Goal: Navigation & Orientation: Find specific page/section

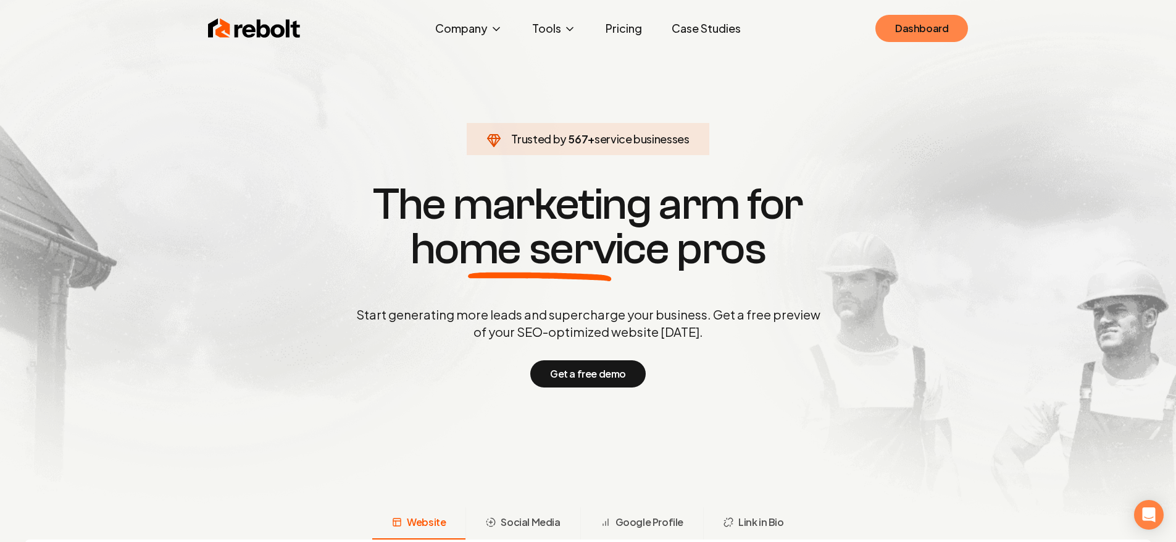
click at [923, 27] on link "Dashboard" at bounding box center [922, 28] width 93 height 27
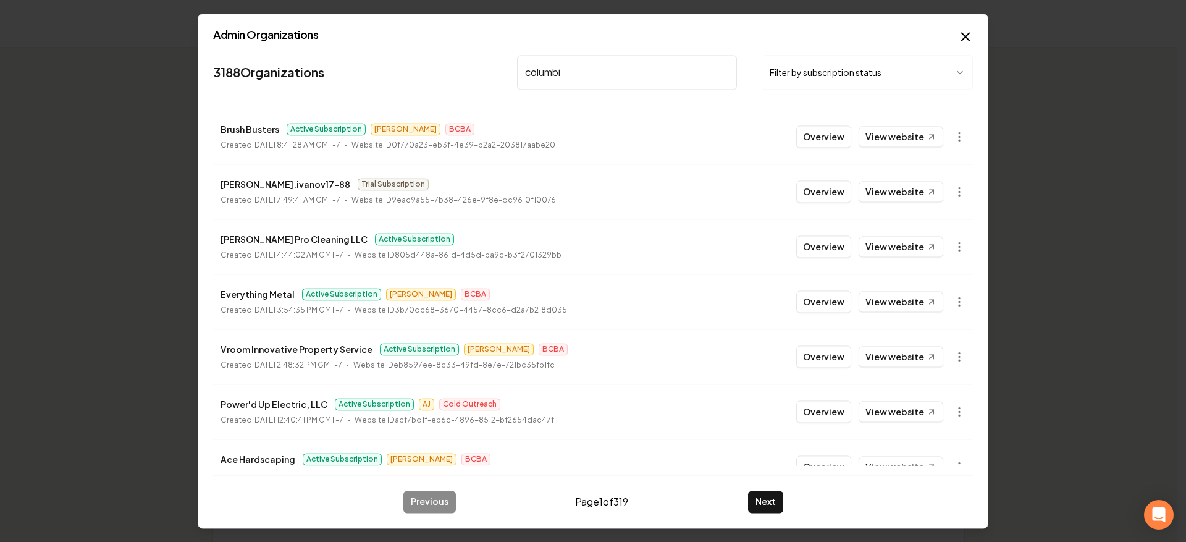
type input "columbin"
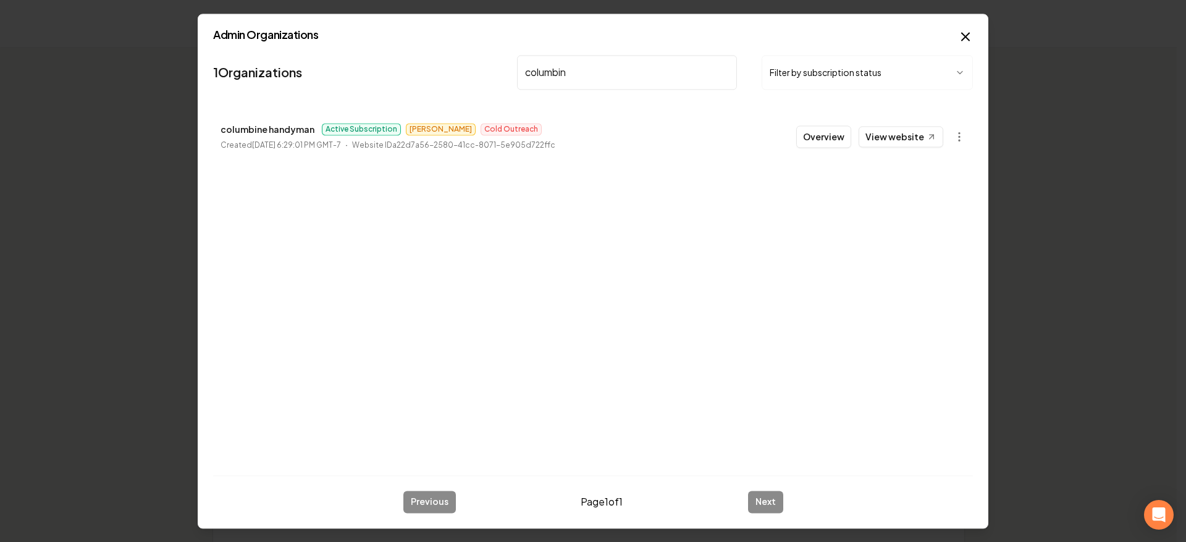
click at [819, 133] on button "Overview" at bounding box center [823, 136] width 55 height 22
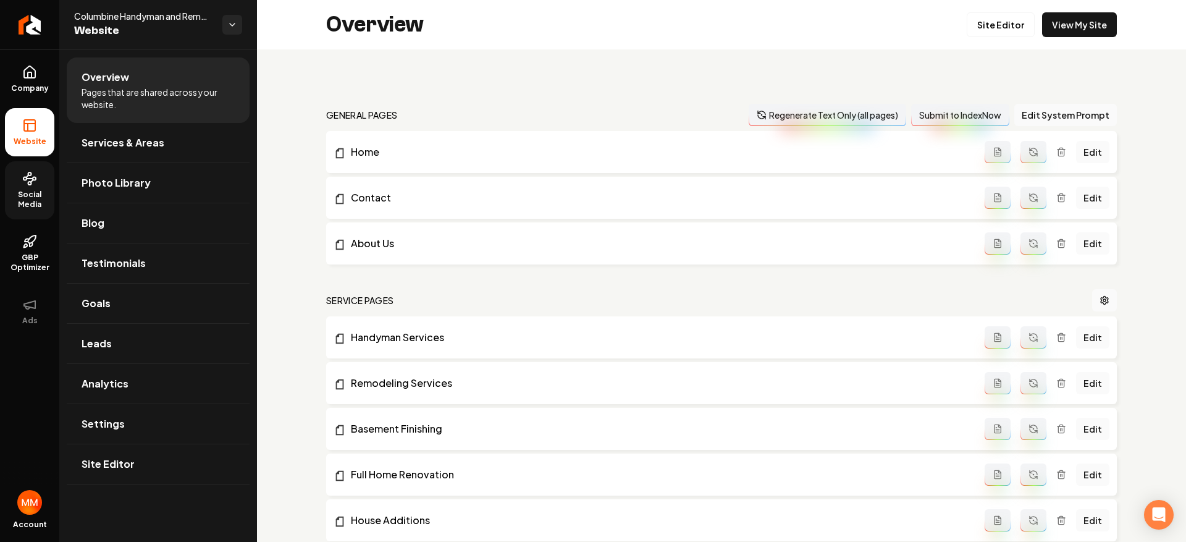
click at [46, 186] on link "Social Media" at bounding box center [29, 190] width 49 height 58
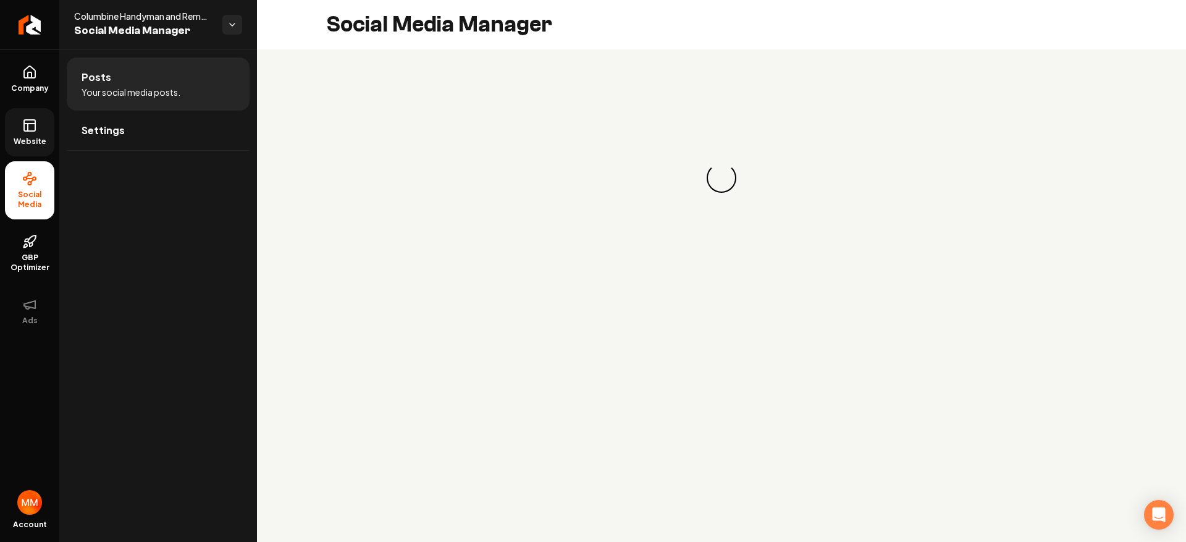
click at [30, 134] on link "Website" at bounding box center [29, 132] width 49 height 48
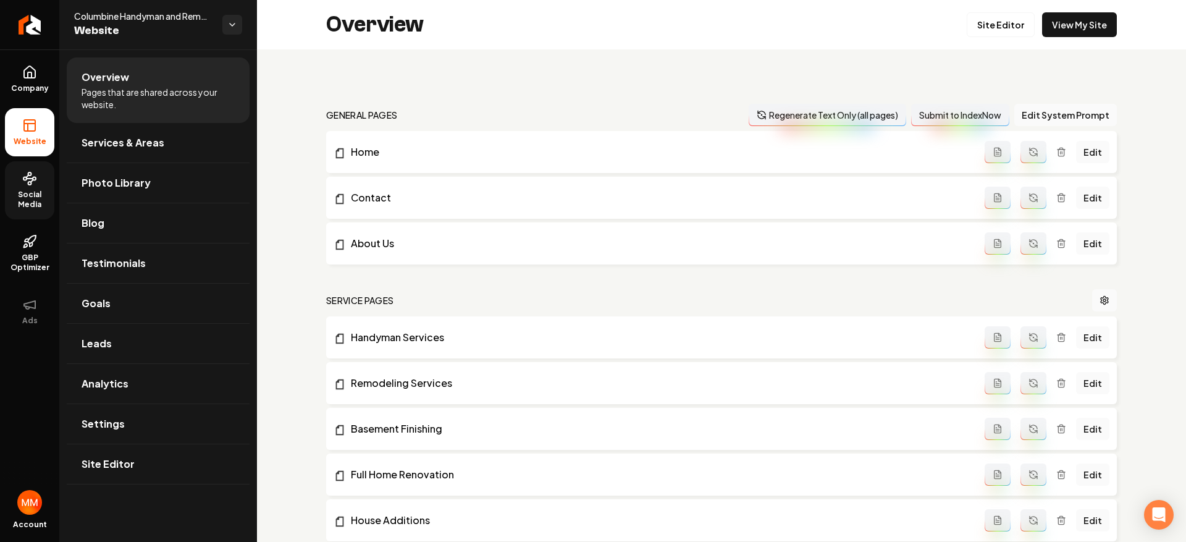
click at [32, 180] on icon at bounding box center [32, 181] width 2 height 2
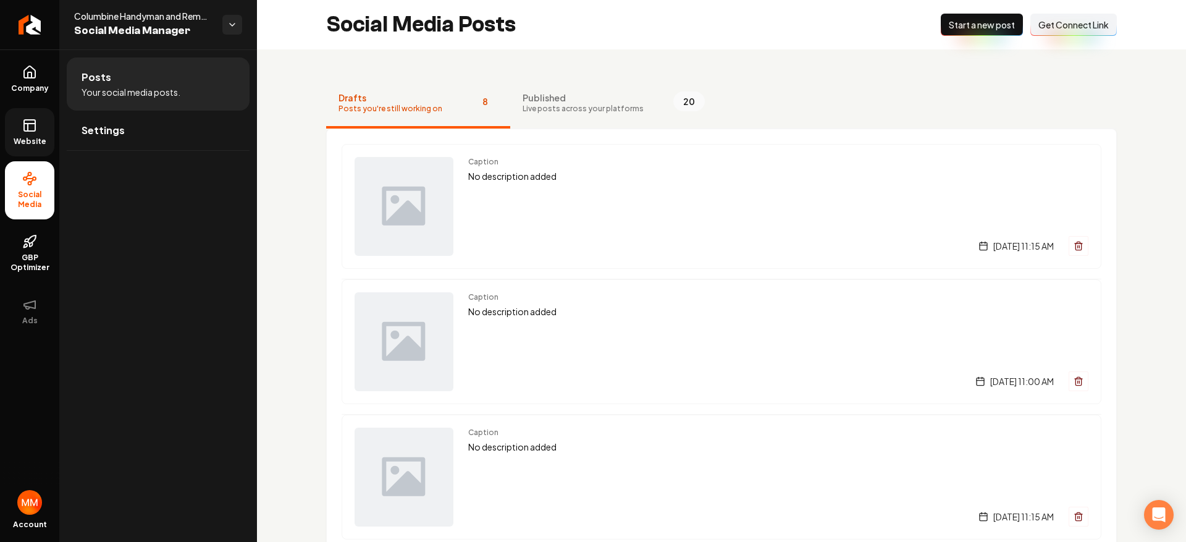
click at [33, 122] on icon at bounding box center [29, 125] width 15 height 15
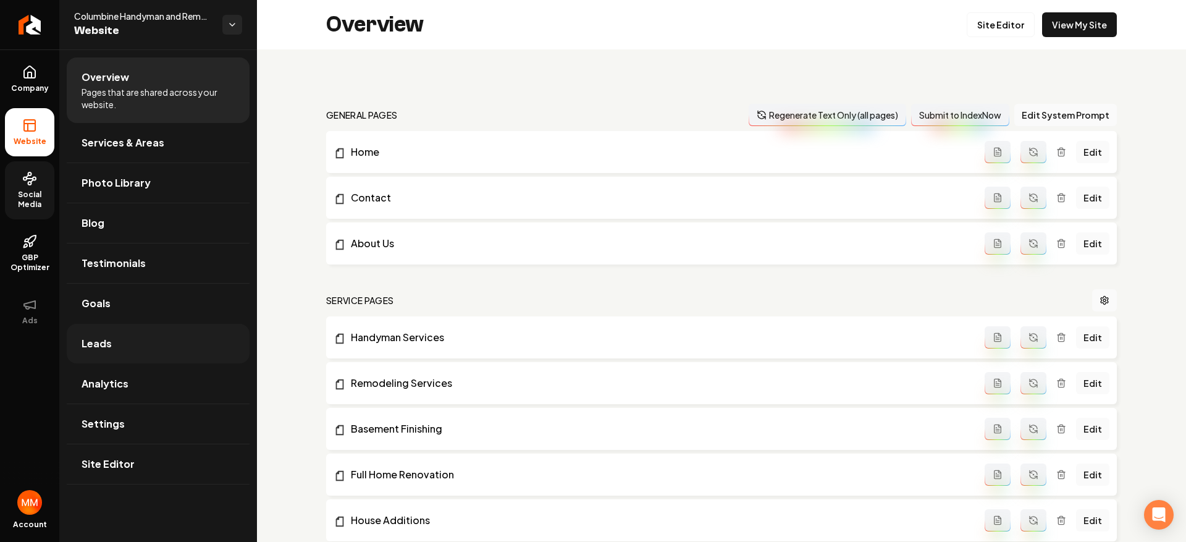
click at [145, 340] on link "Leads" at bounding box center [158, 344] width 183 height 40
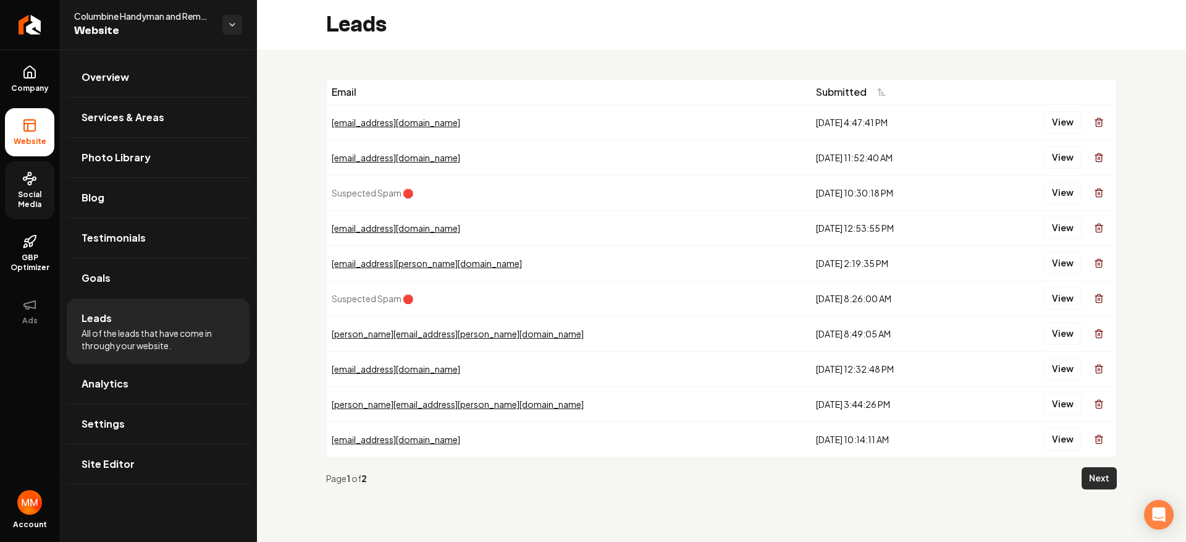
click at [1093, 472] on button "Next" at bounding box center [1098, 478] width 35 height 22
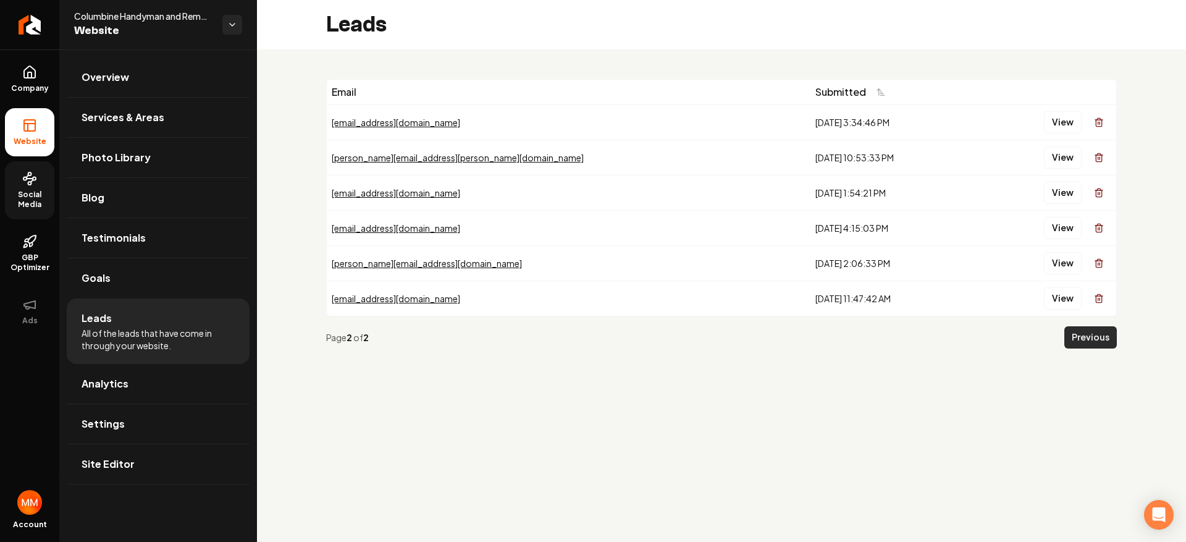
click at [1077, 337] on button "Previous" at bounding box center [1090, 337] width 52 height 22
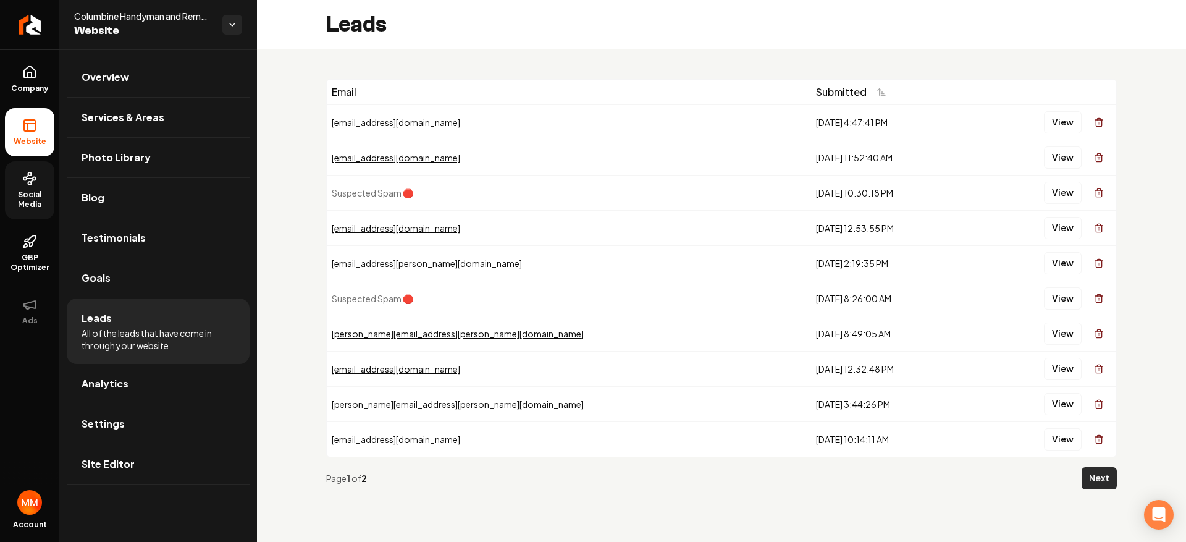
click at [1110, 479] on button "Next" at bounding box center [1098, 478] width 35 height 22
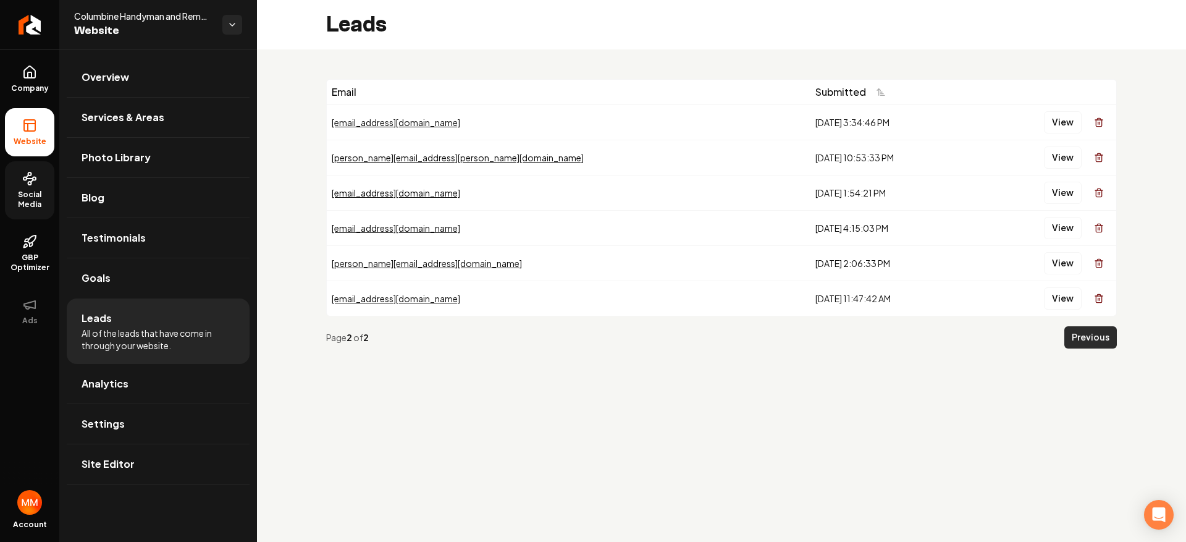
click at [1079, 341] on button "Previous" at bounding box center [1090, 337] width 52 height 22
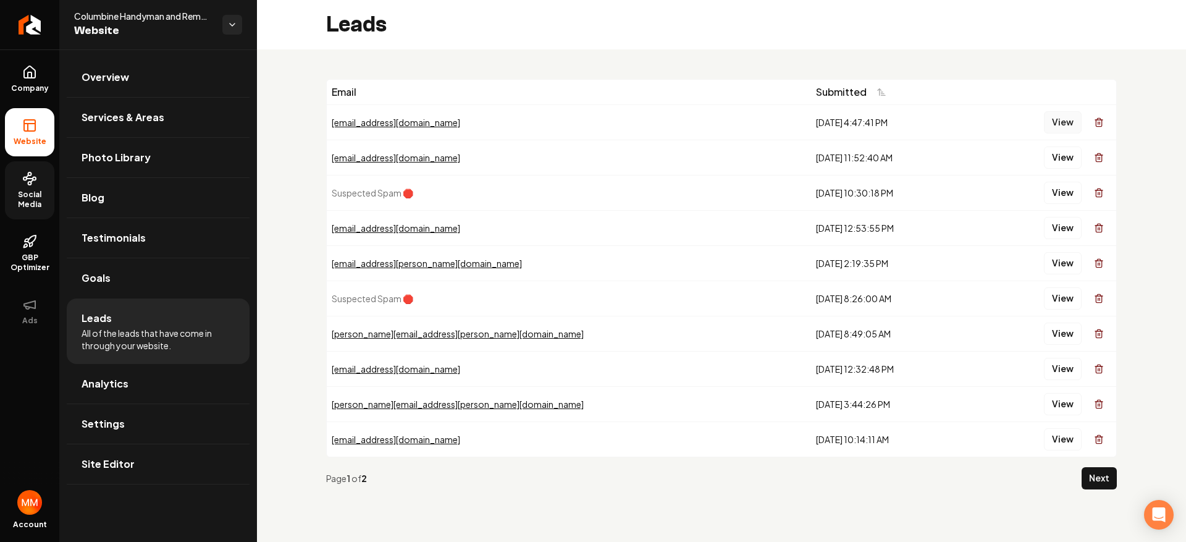
click at [1054, 132] on button "View" at bounding box center [1063, 122] width 38 height 22
click at [1099, 476] on button "Next" at bounding box center [1098, 478] width 35 height 22
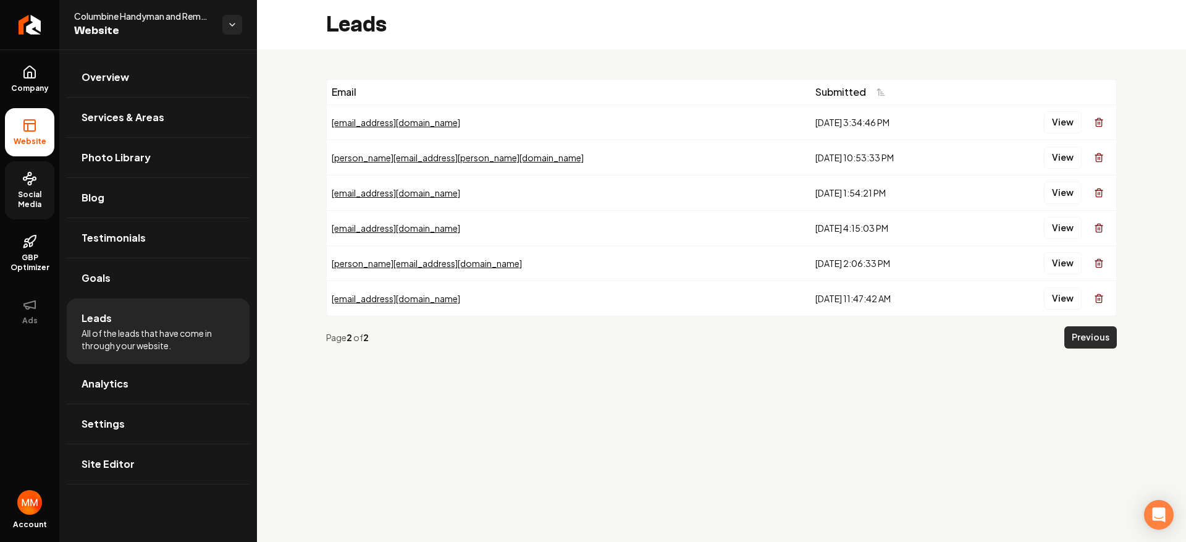
click at [1092, 337] on button "Previous" at bounding box center [1090, 337] width 52 height 22
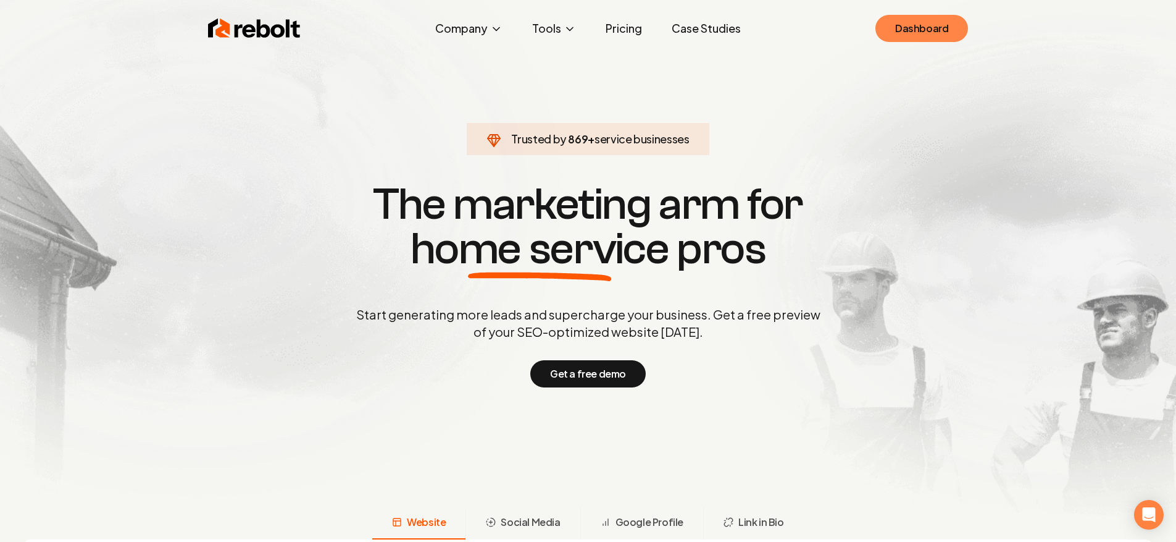
click at [922, 33] on link "Dashboard" at bounding box center [922, 28] width 93 height 27
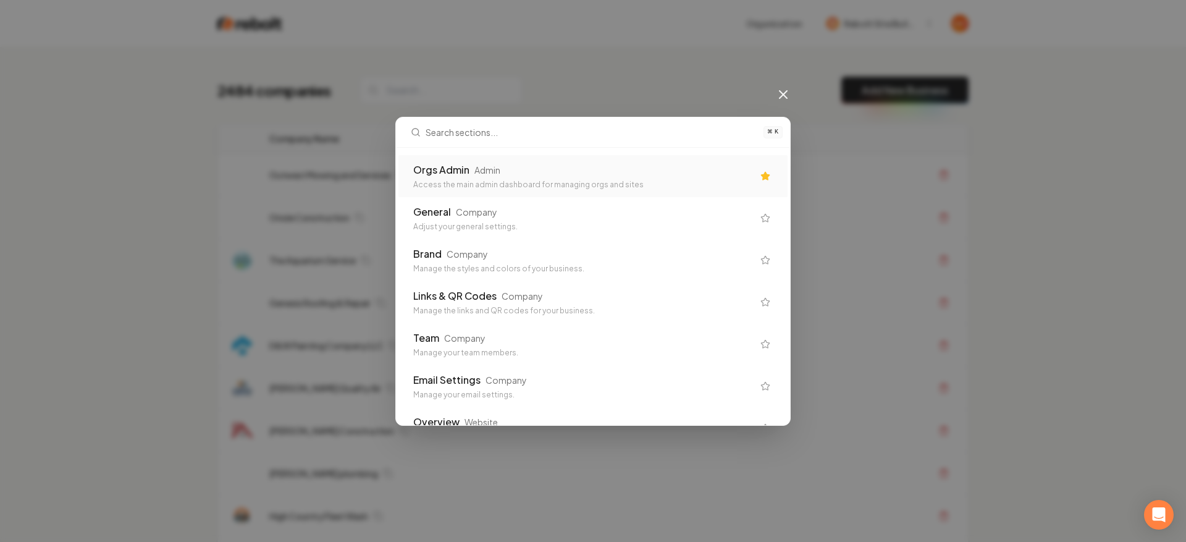
click at [470, 182] on div "Access the main admin dashboard for managing orgs and sites" at bounding box center [583, 185] width 340 height 10
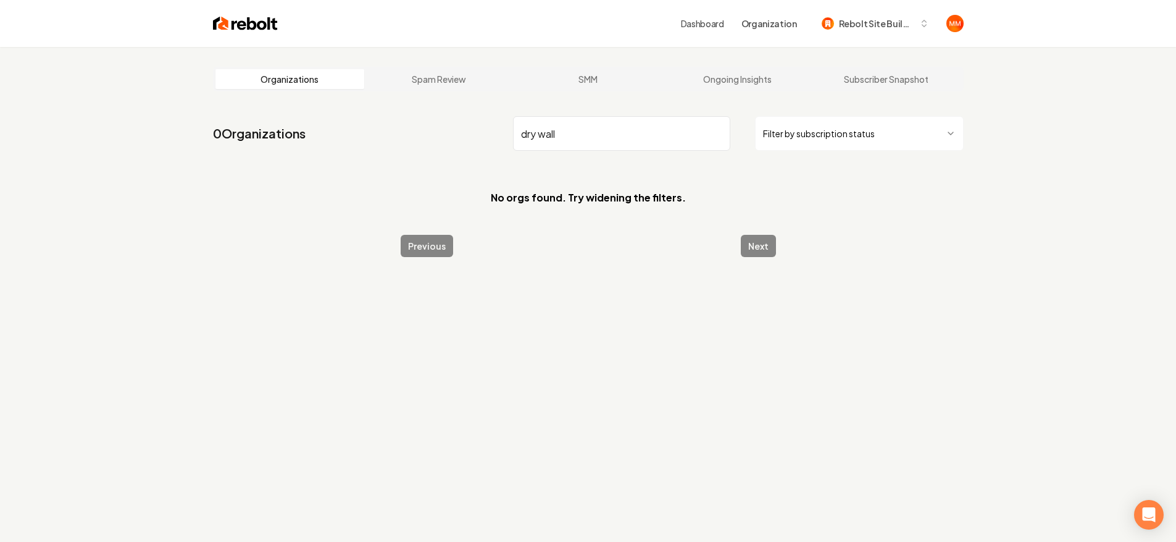
click at [542, 137] on input "dry wall" at bounding box center [621, 133] width 217 height 35
click at [539, 136] on input "dry wall" at bounding box center [621, 133] width 217 height 35
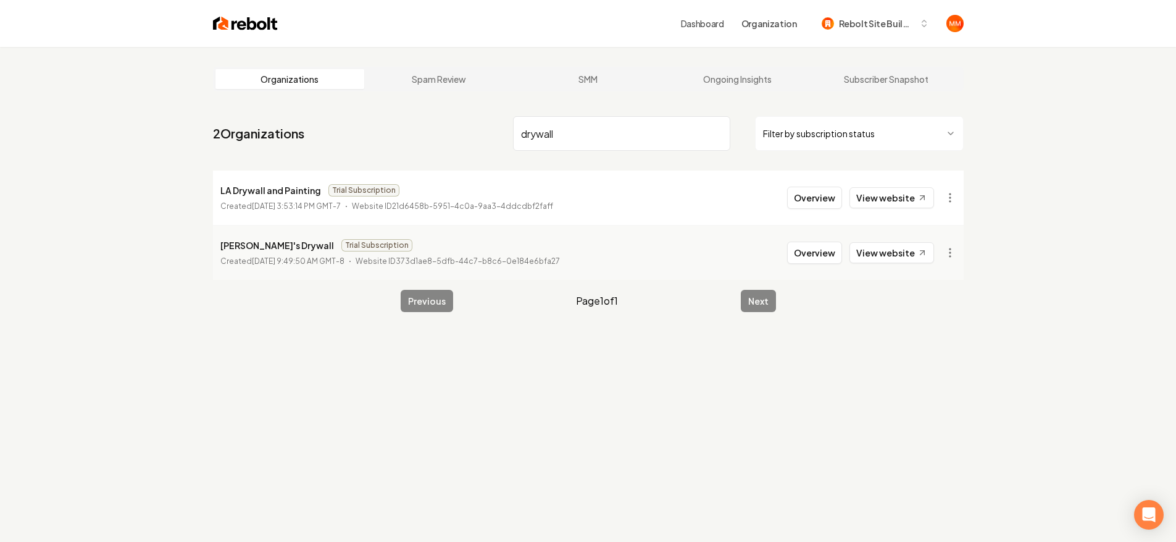
click at [614, 141] on input "drywall" at bounding box center [621, 133] width 217 height 35
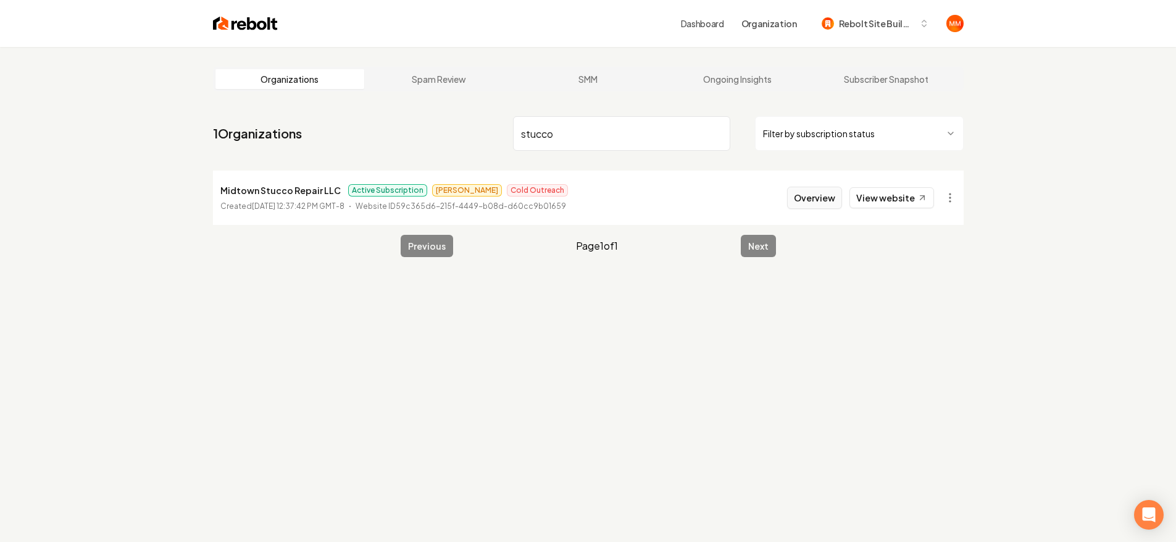
type input "stucco"
click at [827, 202] on button "Overview" at bounding box center [814, 197] width 55 height 22
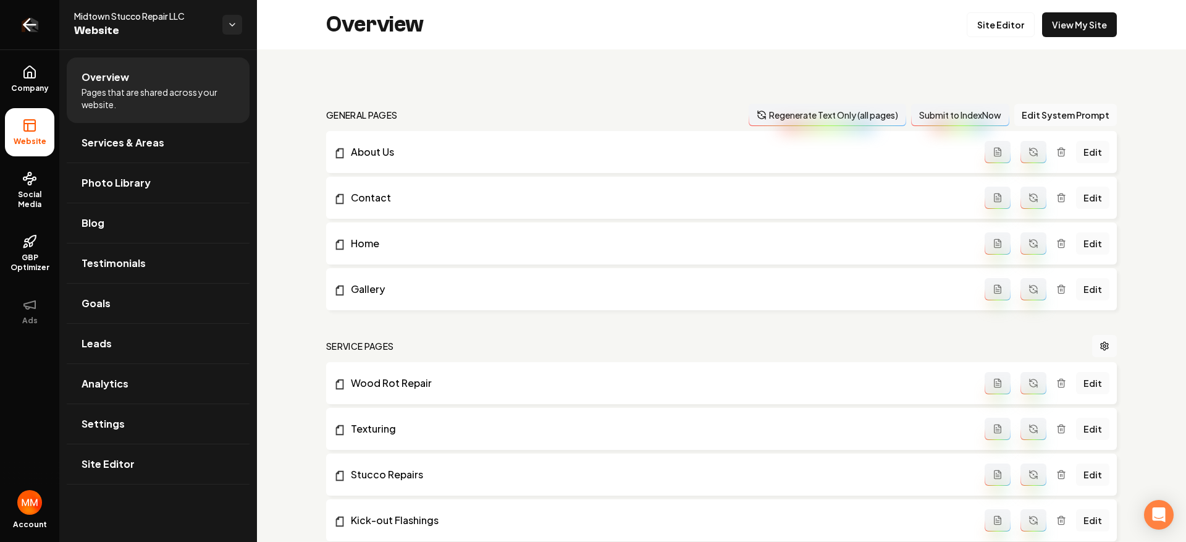
click at [43, 22] on link "Return to dashboard" at bounding box center [29, 24] width 59 height 49
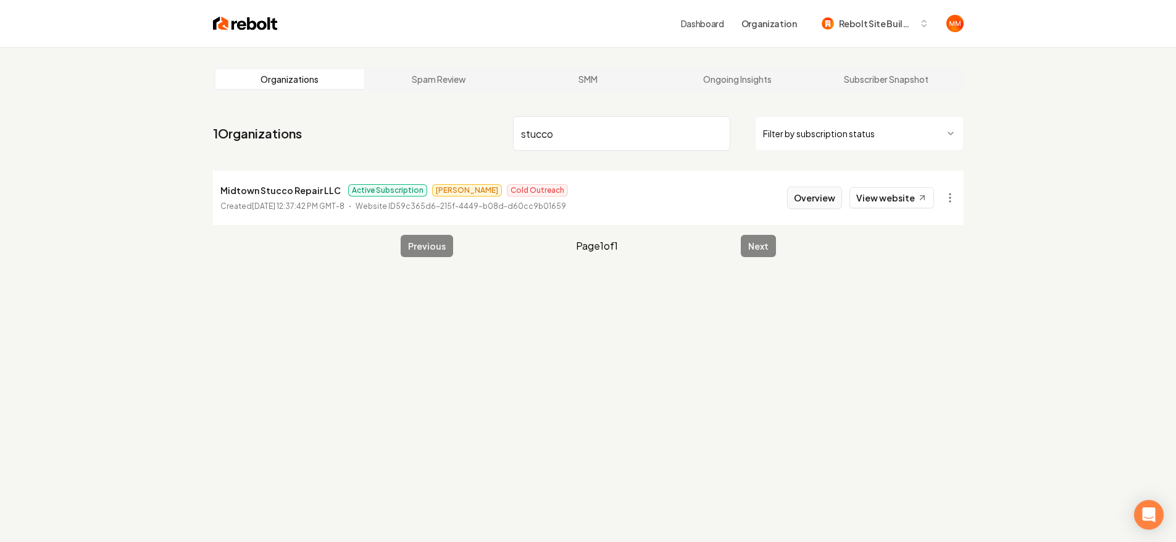
click at [810, 202] on button "Overview" at bounding box center [814, 197] width 55 height 22
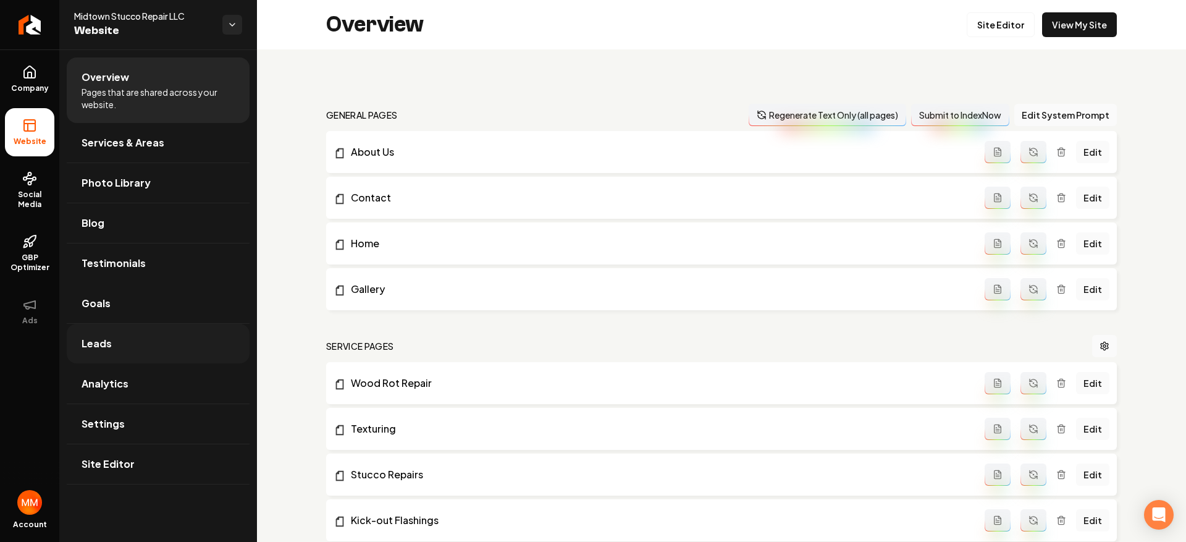
click at [161, 329] on link "Leads" at bounding box center [158, 344] width 183 height 40
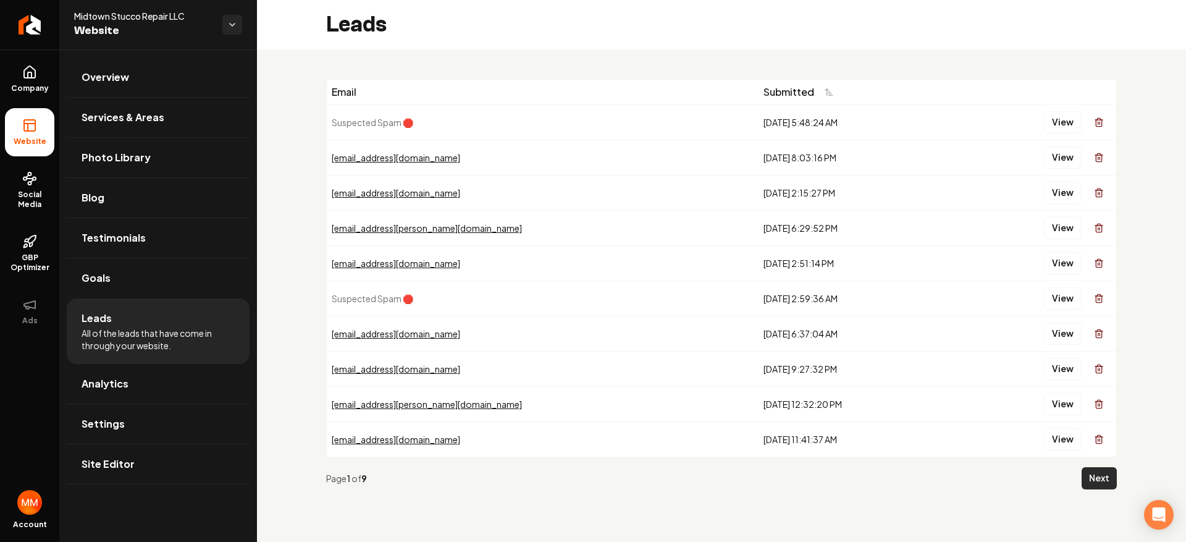
click at [1110, 479] on button "Next" at bounding box center [1098, 478] width 35 height 22
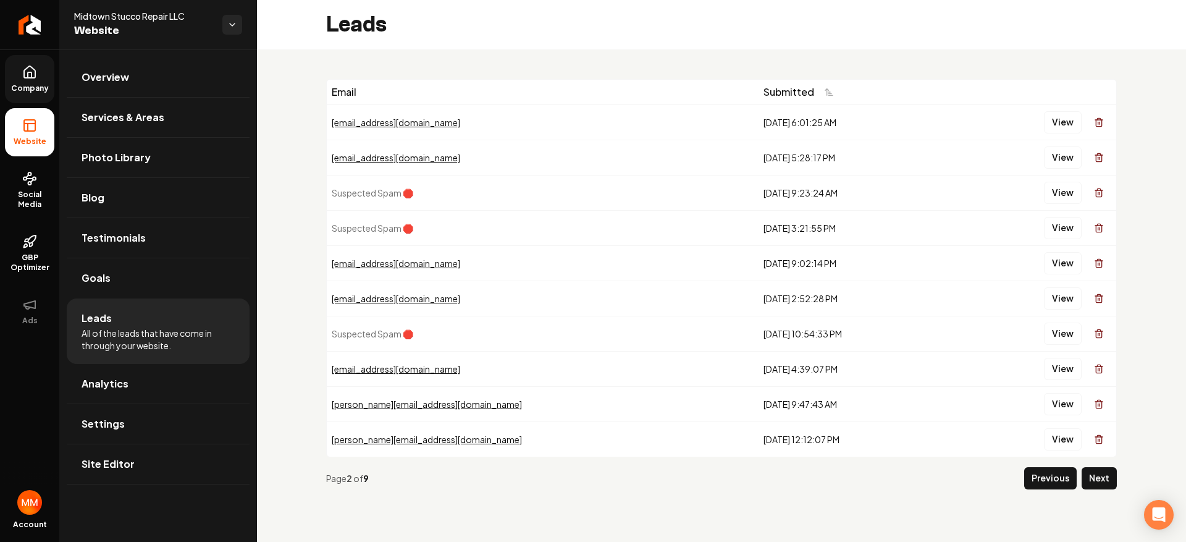
click at [51, 98] on link "Company" at bounding box center [29, 79] width 49 height 48
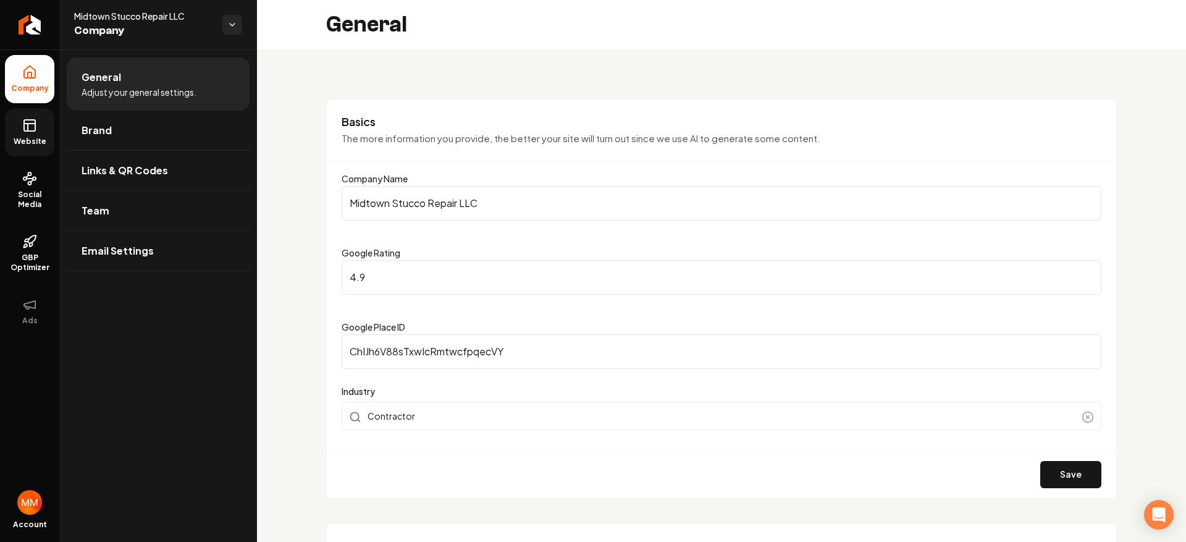
click at [34, 132] on icon at bounding box center [29, 125] width 15 height 15
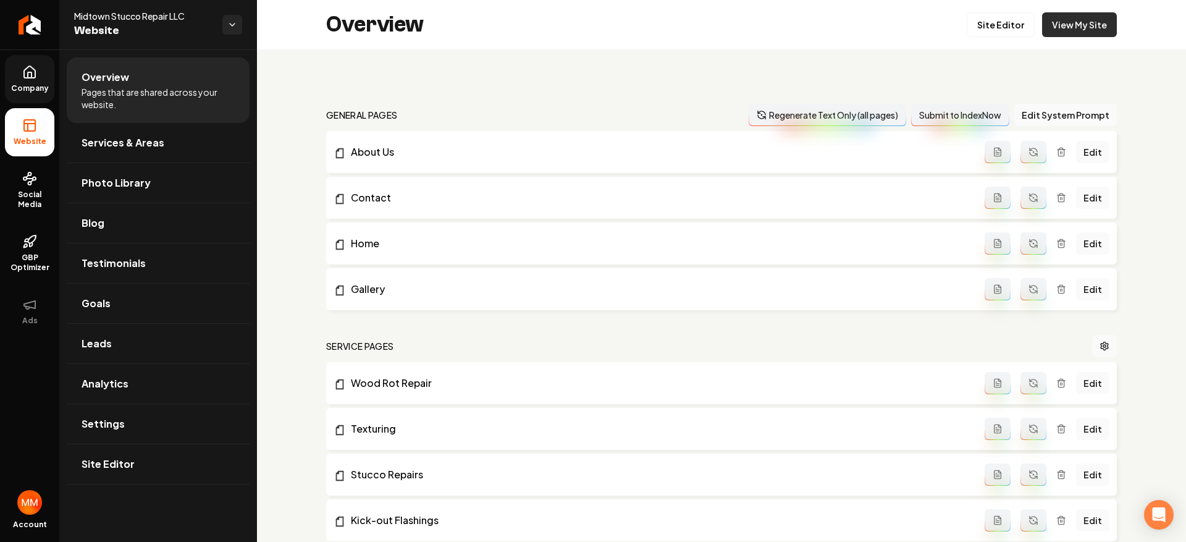
click at [1074, 25] on link "View My Site" at bounding box center [1079, 24] width 75 height 25
click at [48, 99] on link "Company" at bounding box center [29, 79] width 49 height 48
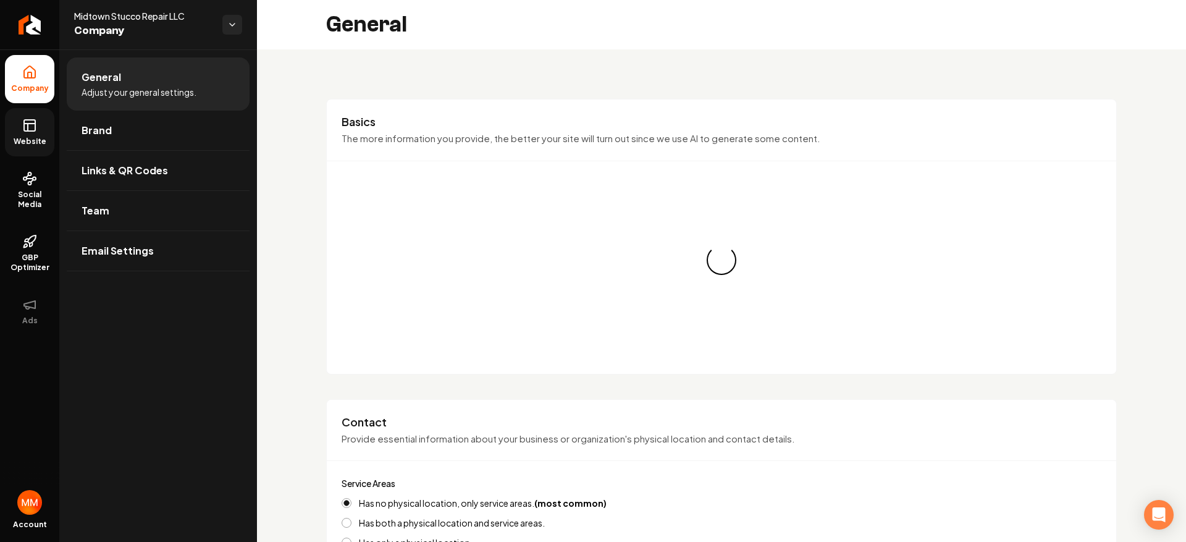
click at [40, 124] on link "Website" at bounding box center [29, 132] width 49 height 48
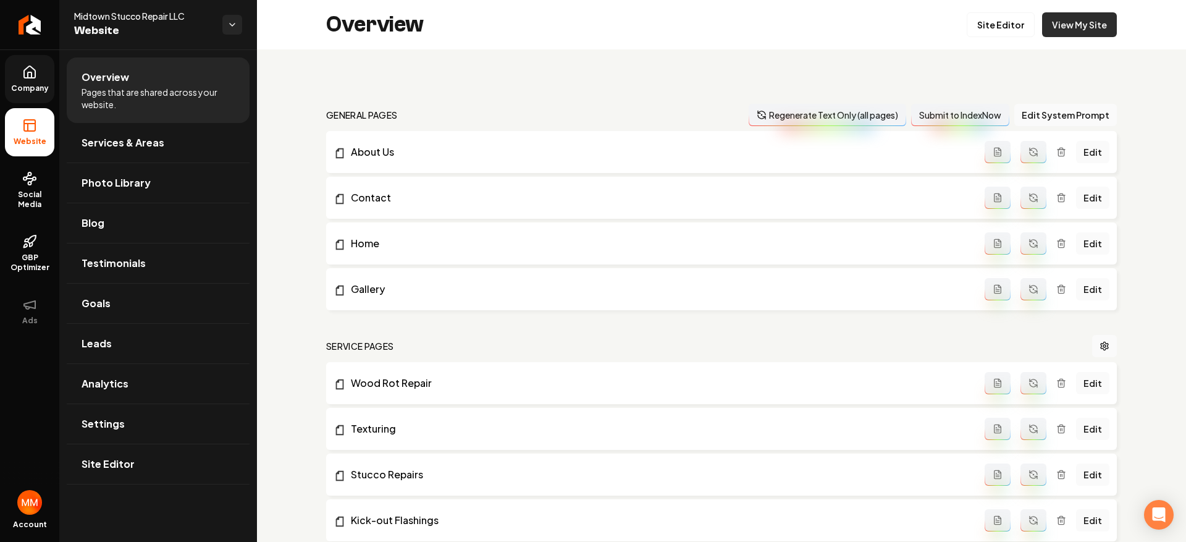
click at [1105, 16] on link "View My Site" at bounding box center [1079, 24] width 75 height 25
